Goal: Check status: Check status

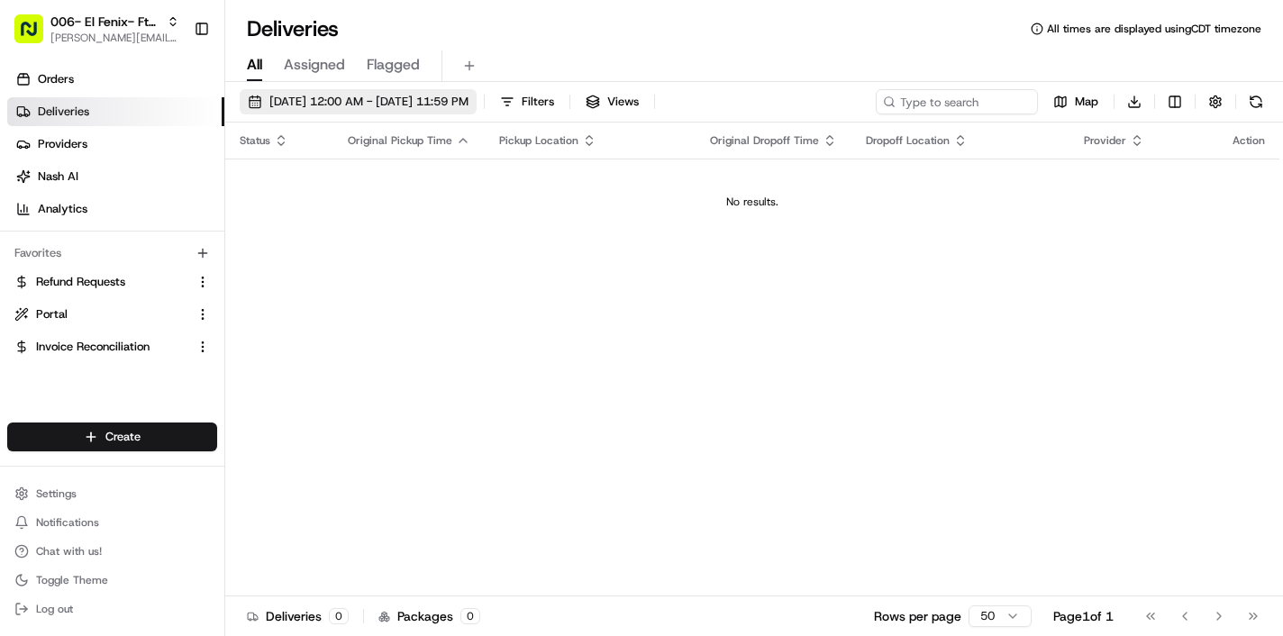
click at [361, 106] on span "08/20/2025 12:00 AM - 08/20/2025 11:59 PM" at bounding box center [368, 102] width 199 height 16
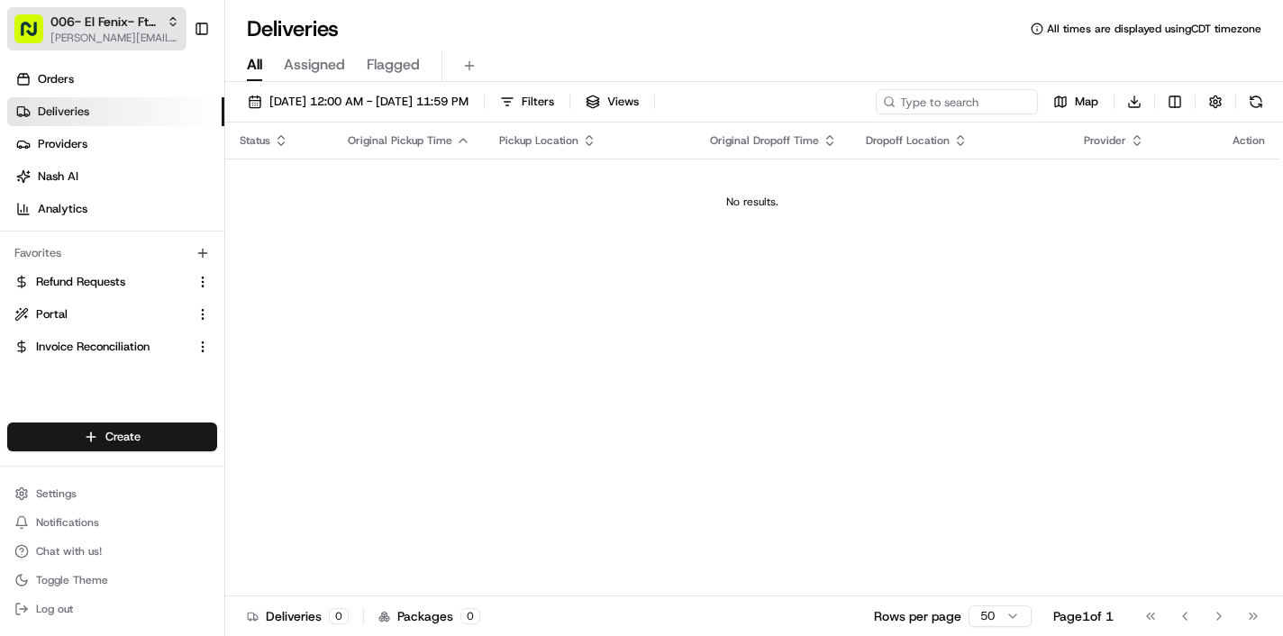
click at [168, 31] on span "[PERSON_NAME][EMAIL_ADDRESS][DOMAIN_NAME]" at bounding box center [114, 38] width 129 height 14
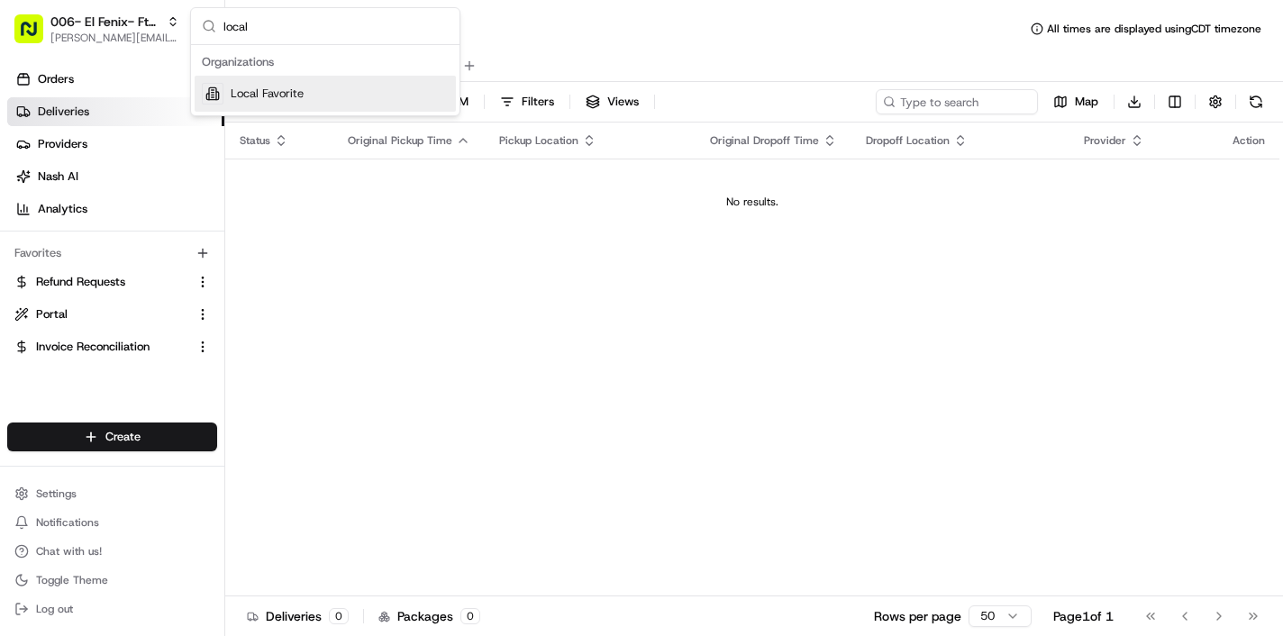
type input "local"
click at [291, 105] on div "Local Favorite" at bounding box center [325, 94] width 261 height 36
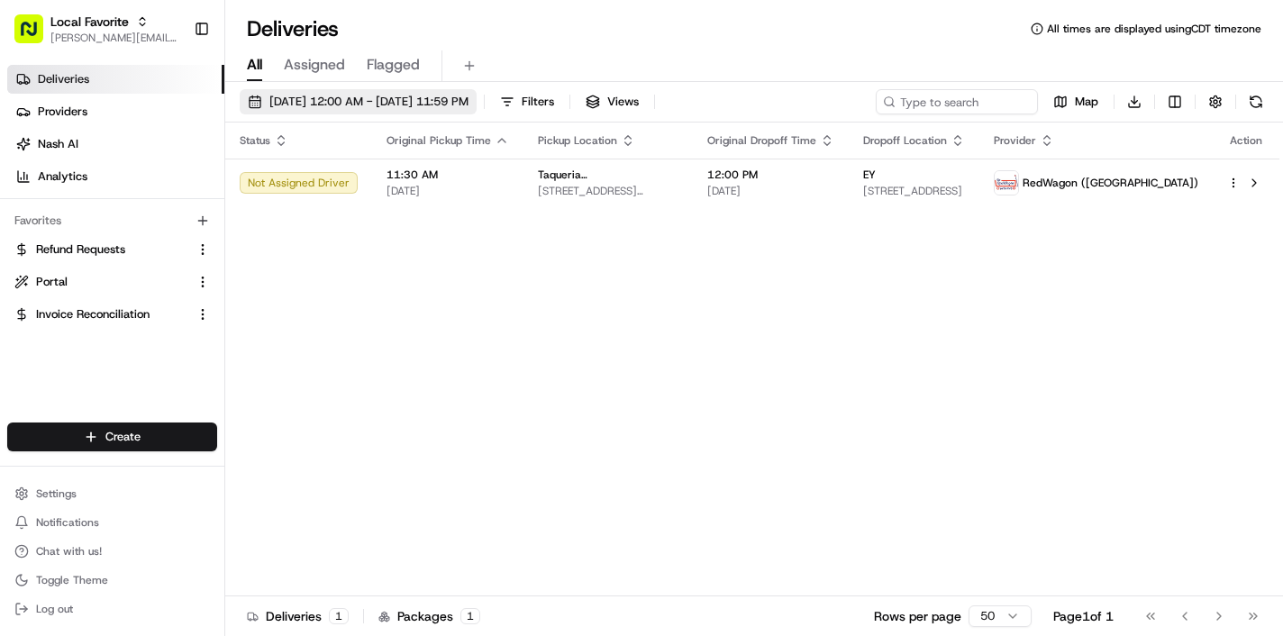
click at [412, 108] on span "08/25/2025 12:00 AM - 08/25/2025 11:59 PM" at bounding box center [368, 102] width 199 height 16
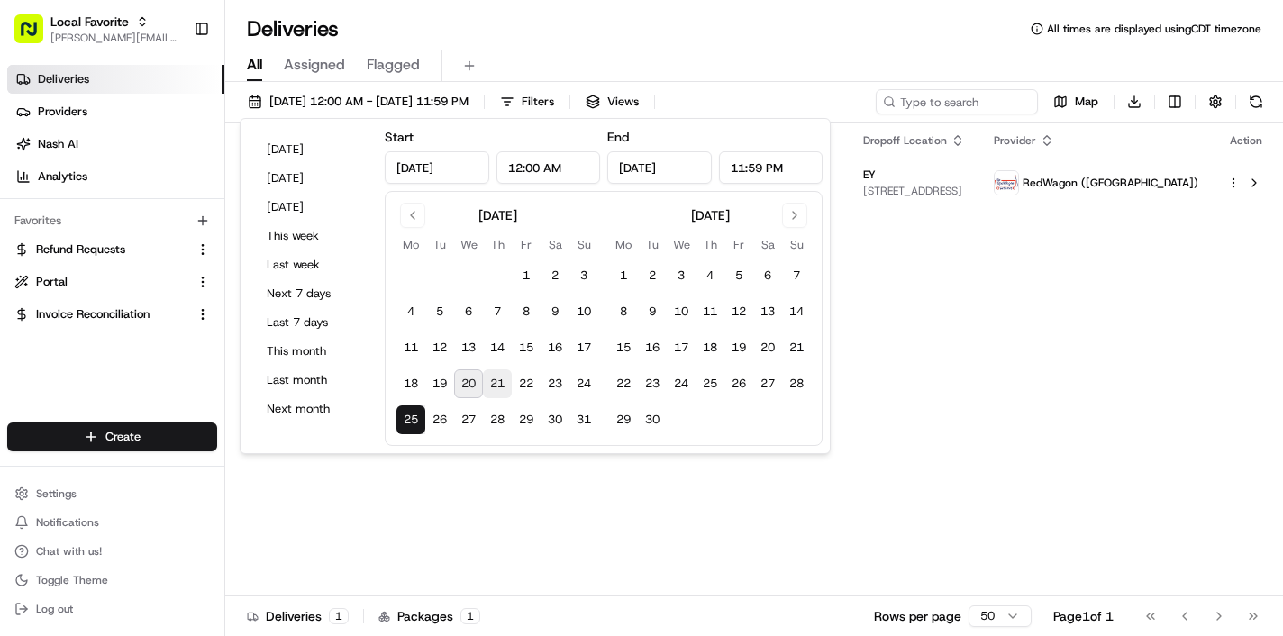
click at [499, 386] on button "21" at bounding box center [497, 384] width 29 height 29
type input "Aug 21, 2025"
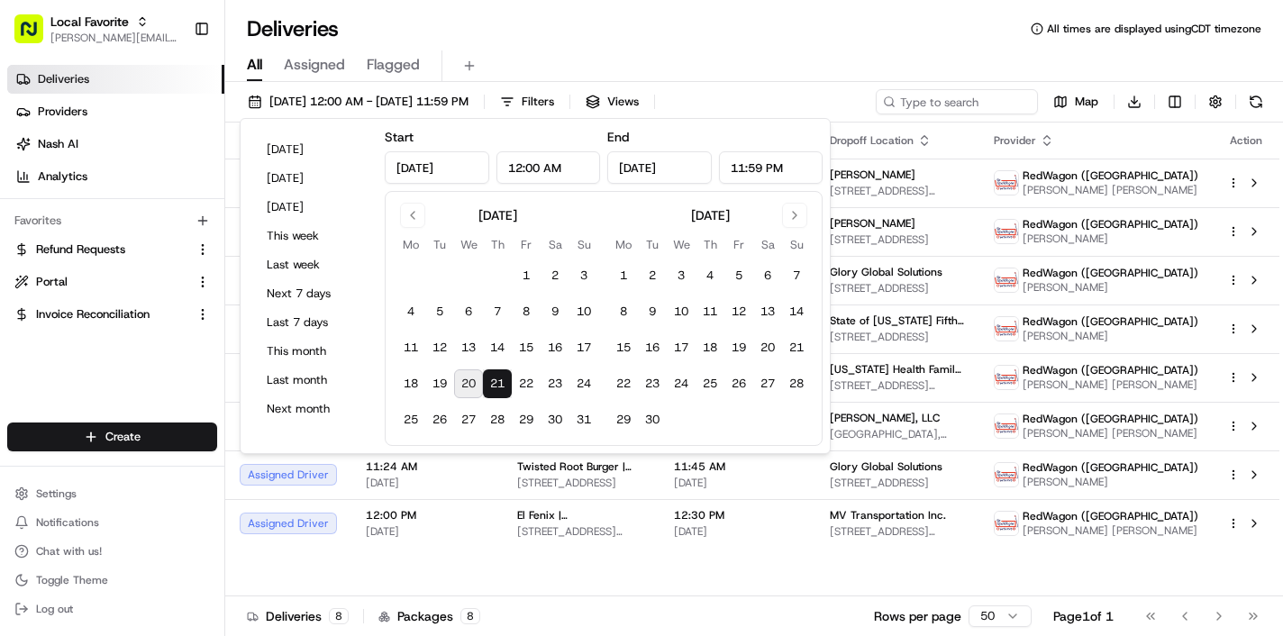
click at [795, 44] on div "All Assigned Flagged" at bounding box center [754, 62] width 1058 height 39
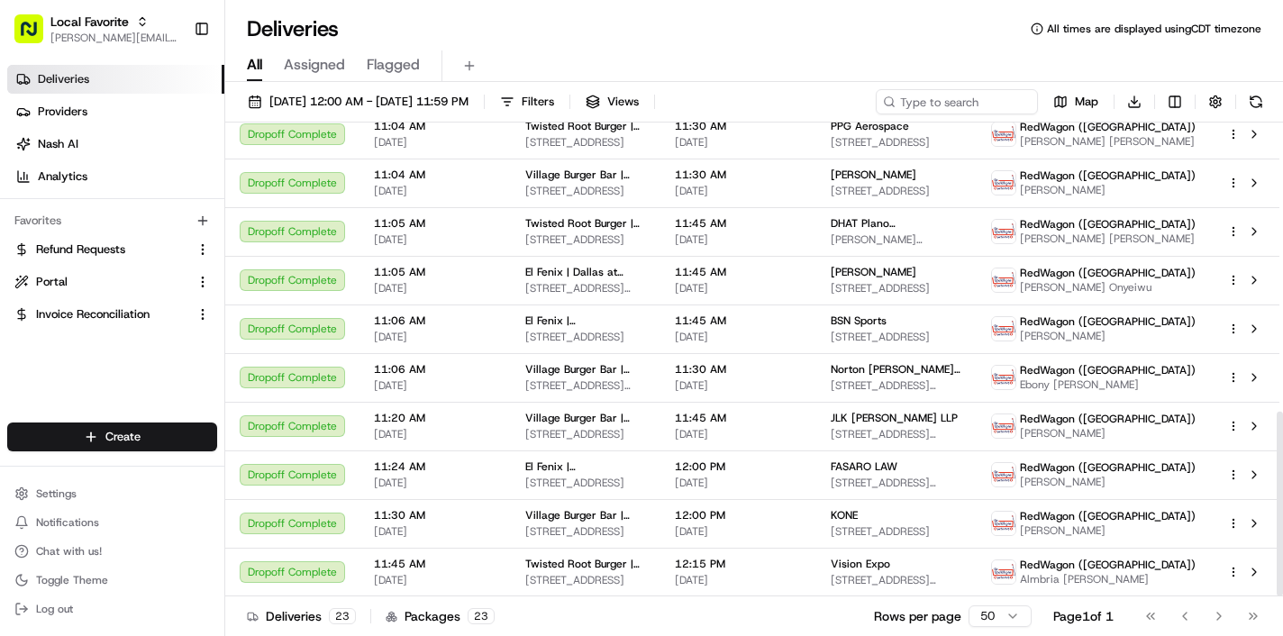
scroll to position [741, 0]
click at [469, 109] on span "08/20/2025 12:00 AM - 08/20/2025 11:59 PM" at bounding box center [368, 102] width 199 height 16
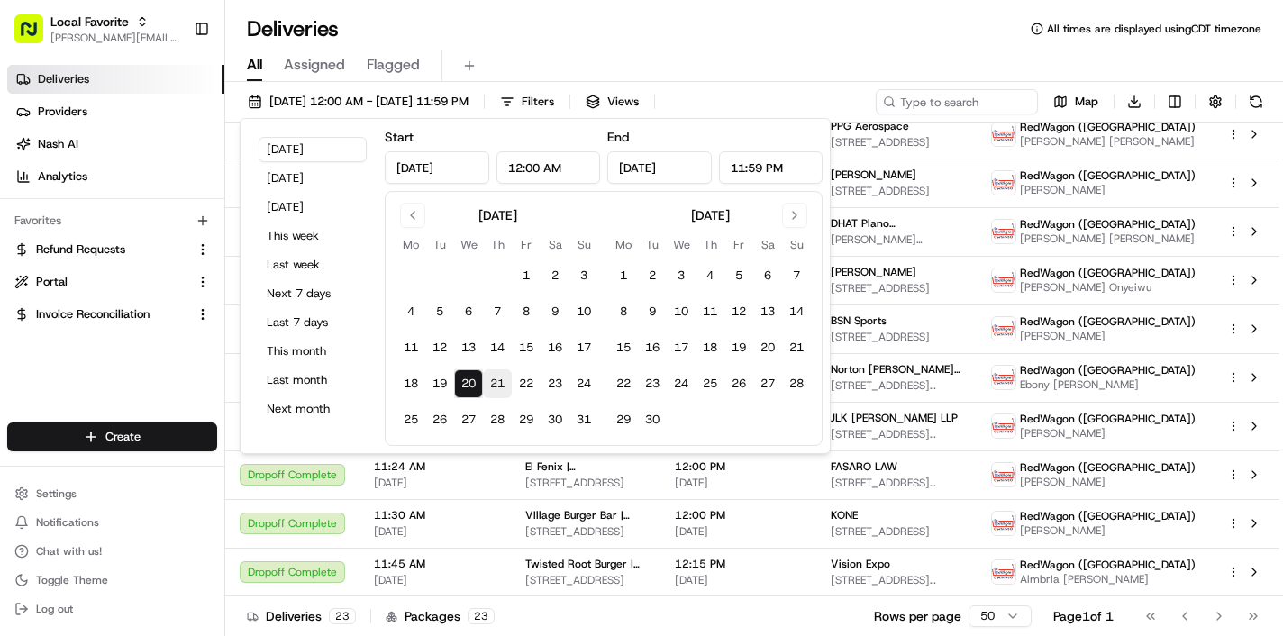
click at [500, 388] on button "21" at bounding box center [497, 384] width 29 height 29
type input "Aug 21, 2025"
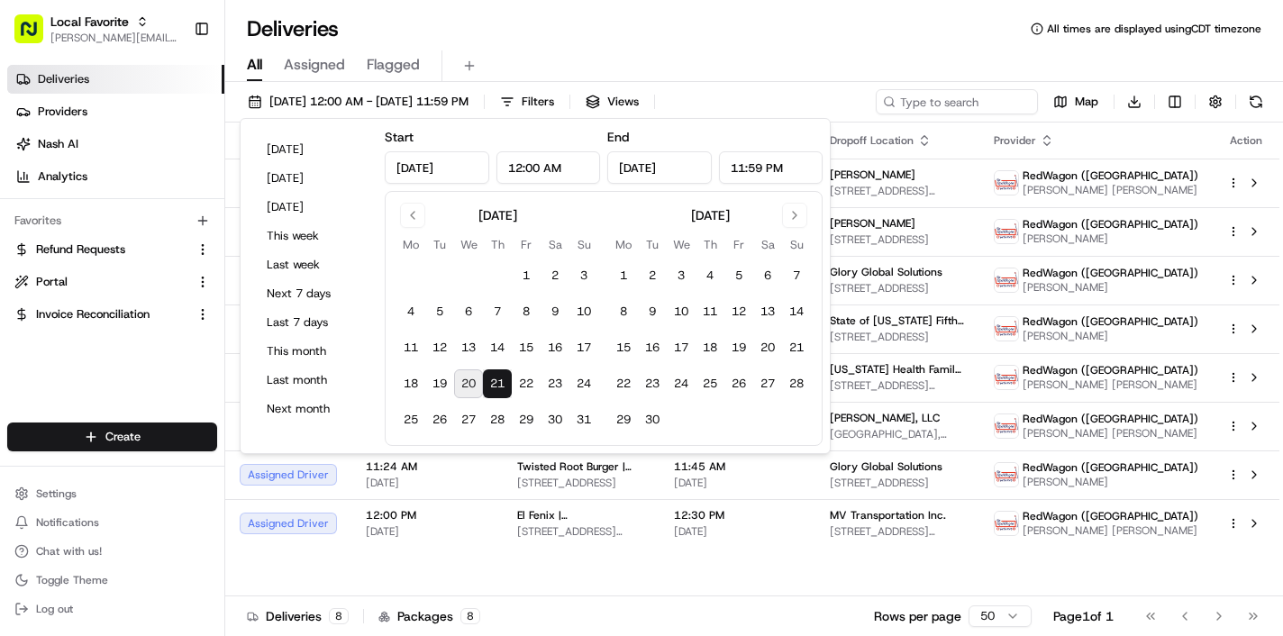
click at [718, 57] on div "All Assigned Flagged" at bounding box center [754, 66] width 1058 height 32
